Goal: Find specific page/section: Find specific page/section

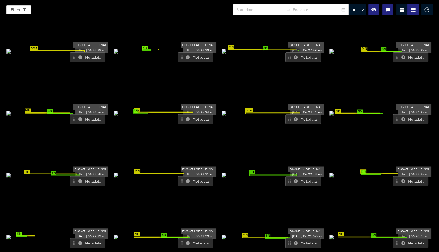
click at [81, 55] on icon at bounding box center [80, 57] width 4 height 4
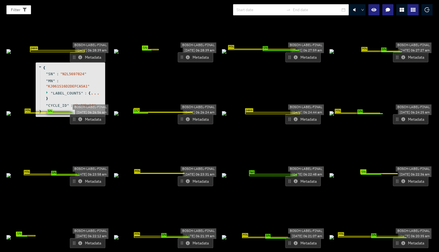
click at [81, 55] on icon at bounding box center [80, 57] width 4 height 4
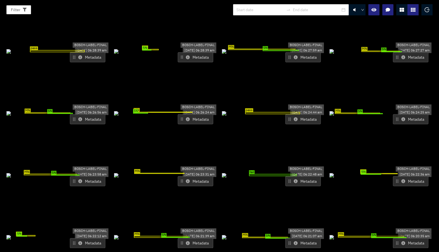
click at [81, 55] on icon at bounding box center [80, 57] width 4 height 4
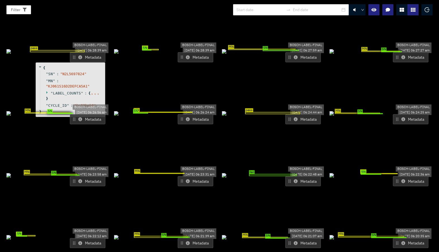
click at [46, 90] on icon at bounding box center [48, 92] width 4 height 4
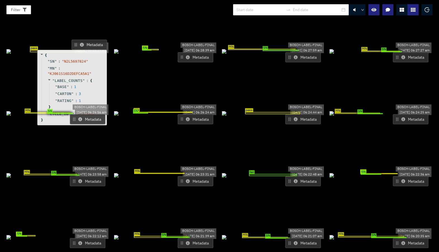
drag, startPoint x: 66, startPoint y: 63, endPoint x: 68, endPoint y: 51, distance: 12.7
click at [68, 71] on div "" KJ061S16D2DEFCA5A1 "" at bounding box center [69, 73] width 44 height 5
click at [398, 13] on div at bounding box center [401, 9] width 11 height 11
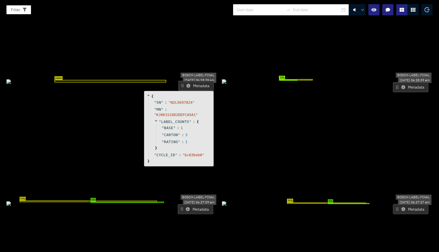
drag, startPoint x: 187, startPoint y: 72, endPoint x: 185, endPoint y: 82, distance: 10.4
click at [185, 131] on div "" CARTON " : 3" at bounding box center [183, 134] width 54 height 7
click at [401, 85] on icon at bounding box center [403, 87] width 4 height 4
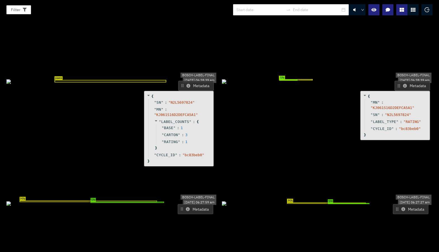
click at [403, 84] on icon at bounding box center [405, 86] width 4 height 4
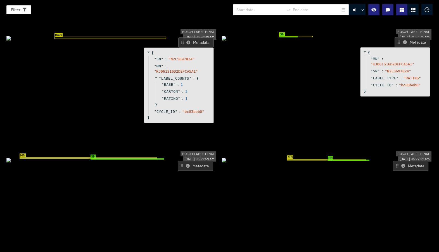
click at [186, 164] on icon at bounding box center [188, 166] width 4 height 4
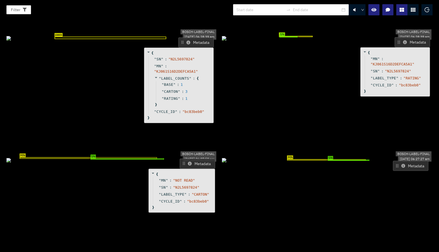
drag, startPoint x: 189, startPoint y: 111, endPoint x: 191, endPoint y: 108, distance: 3.0
click at [191, 159] on button "Metadata" at bounding box center [197, 164] width 35 height 10
click at [401, 164] on icon at bounding box center [403, 166] width 4 height 4
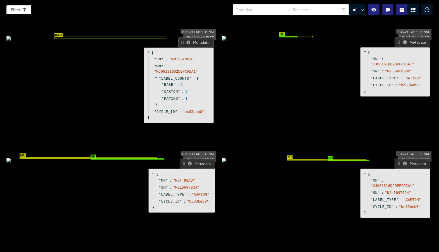
click at [403, 162] on icon at bounding box center [405, 164] width 4 height 4
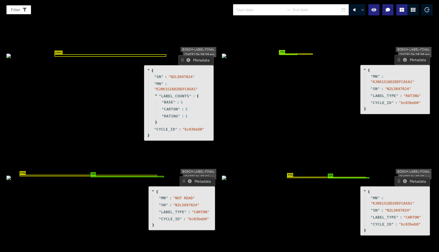
scroll to position [0, 0]
